Goal: Task Accomplishment & Management: Complete application form

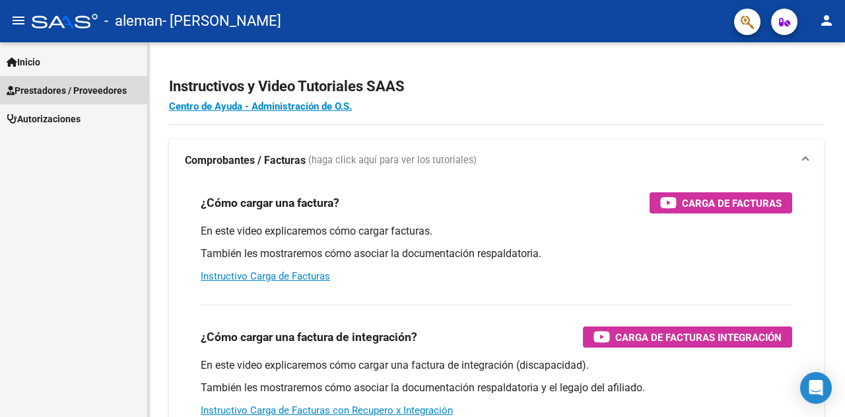
click at [87, 85] on span "Prestadores / Proveedores" at bounding box center [67, 90] width 120 height 15
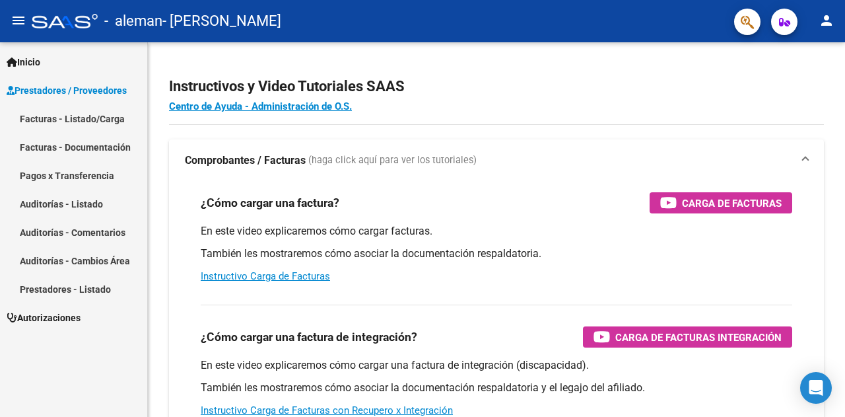
click at [82, 110] on link "Facturas - Listado/Carga" at bounding box center [73, 118] width 147 height 28
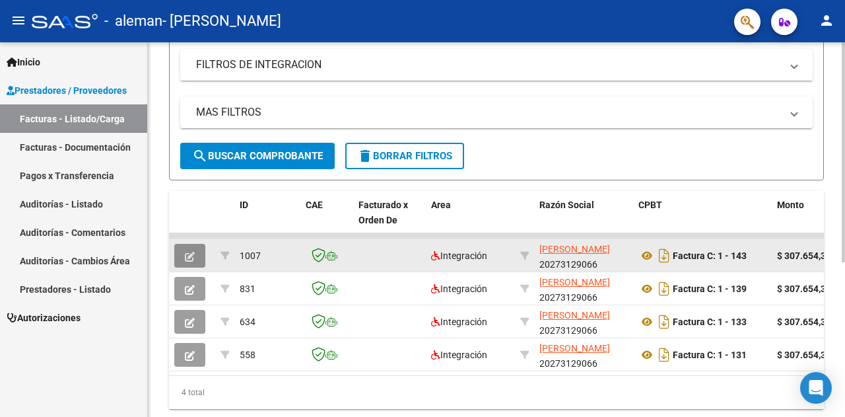
click at [190, 254] on icon "button" at bounding box center [190, 257] width 10 height 10
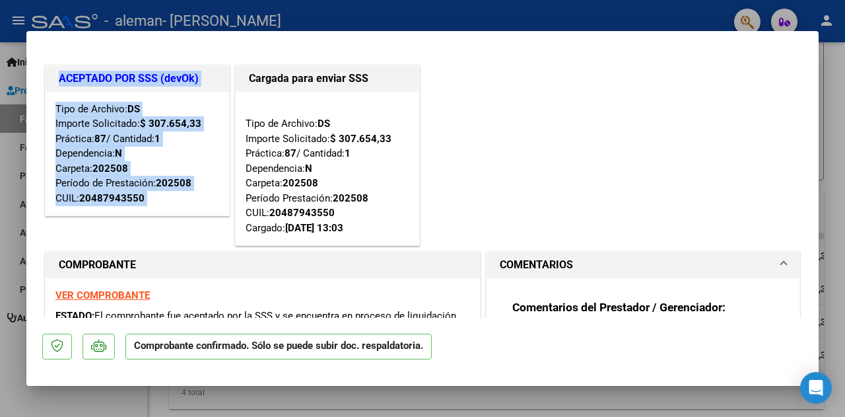
drag, startPoint x: 248, startPoint y: 76, endPoint x: 471, endPoint y: 53, distance: 224.3
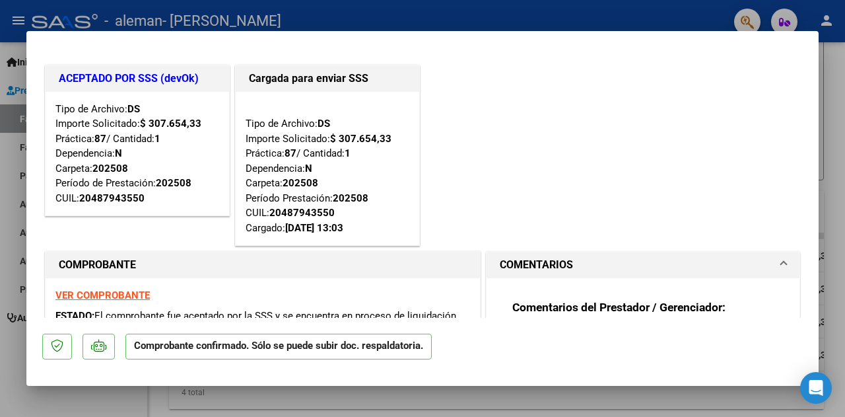
click at [376, 78] on h1 "Cargada para enviar SSS" at bounding box center [327, 79] width 157 height 16
drag, startPoint x: 365, startPoint y: 79, endPoint x: 243, endPoint y: 88, distance: 122.6
click at [243, 88] on div "Cargada para enviar SSS" at bounding box center [328, 78] width 184 height 26
click at [229, 80] on div "ACEPTADO POR SSS (devOk) Tipo de Archivo: DS Importe Solicitado: $ 307.654,33 P…" at bounding box center [137, 140] width 190 height 157
click at [11, 116] on div at bounding box center [422, 208] width 845 height 417
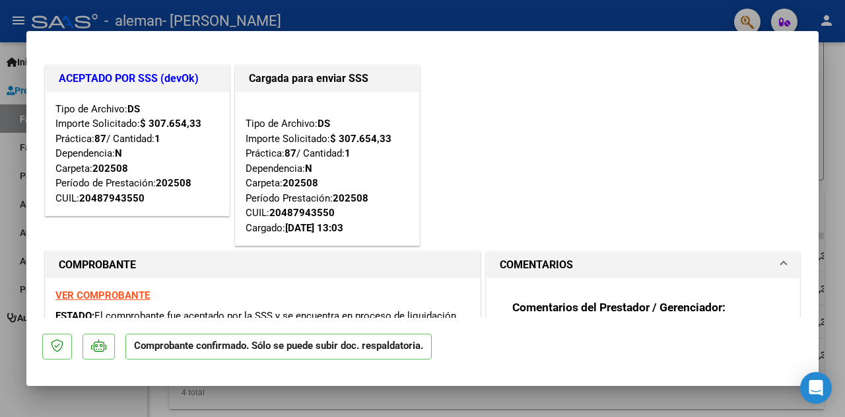
type input "$ 0,00"
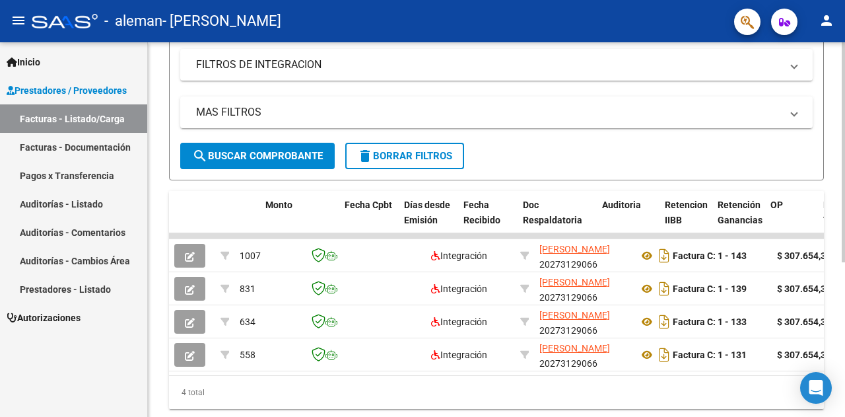
scroll to position [0, 573]
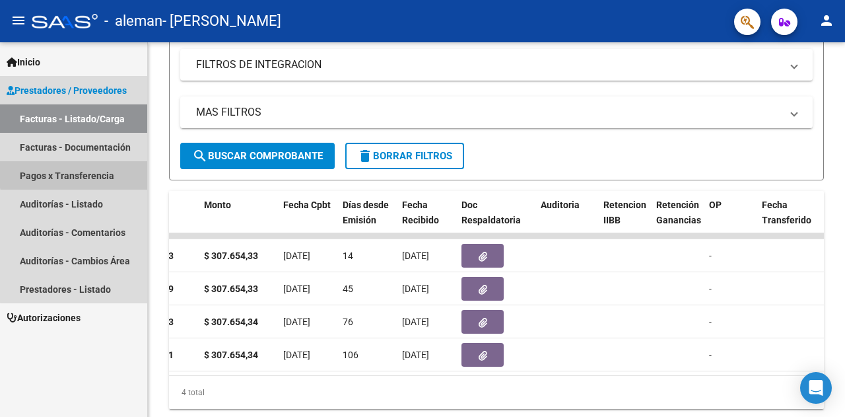
click at [96, 168] on link "Pagos x Transferencia" at bounding box center [73, 175] width 147 height 28
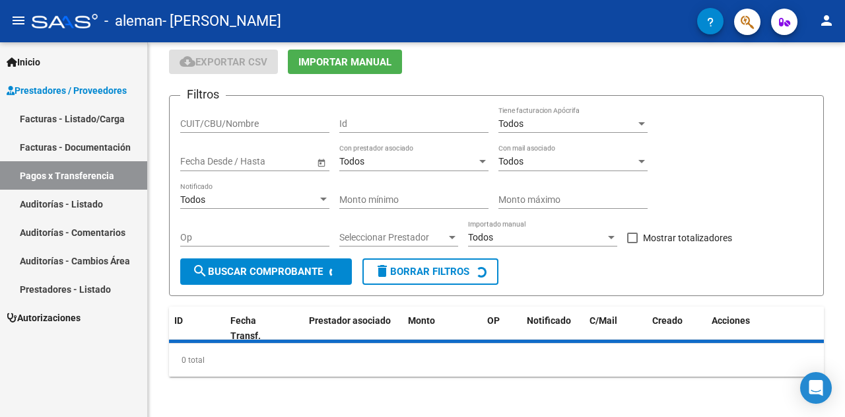
scroll to position [78, 0]
